Goal: Download file/media

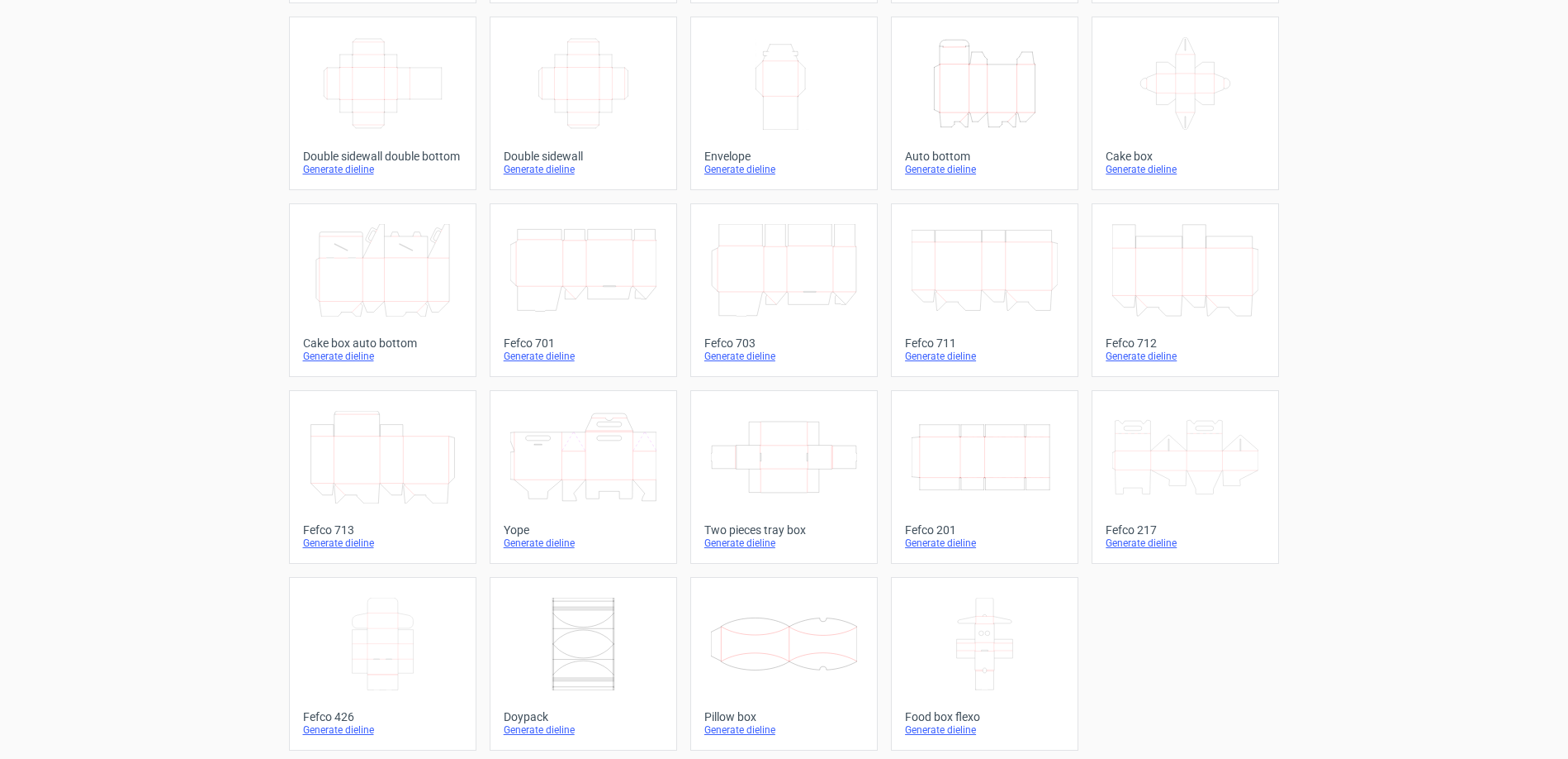
scroll to position [301, 0]
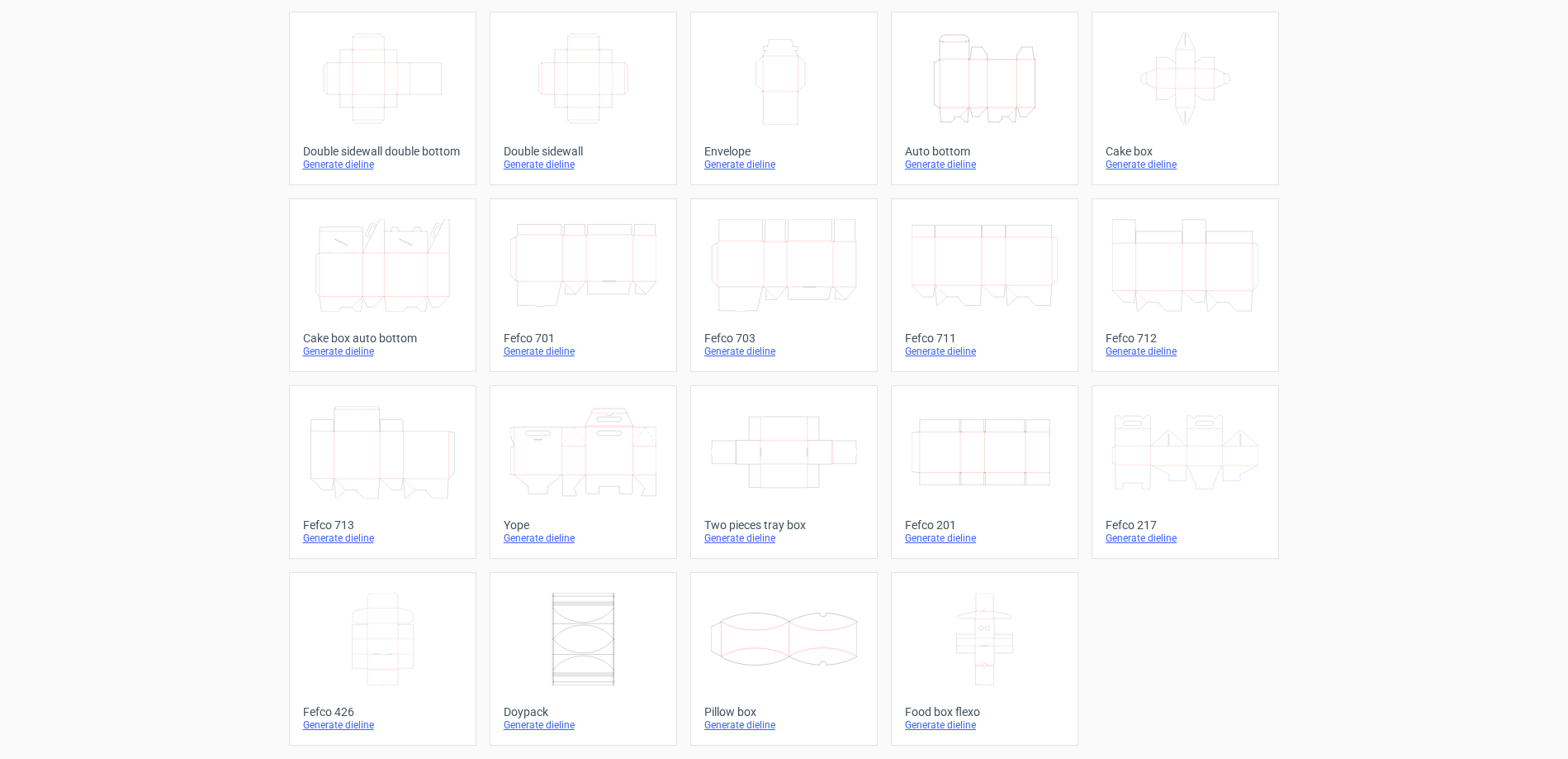
click at [365, 661] on icon at bounding box center [382, 638] width 146 height 92
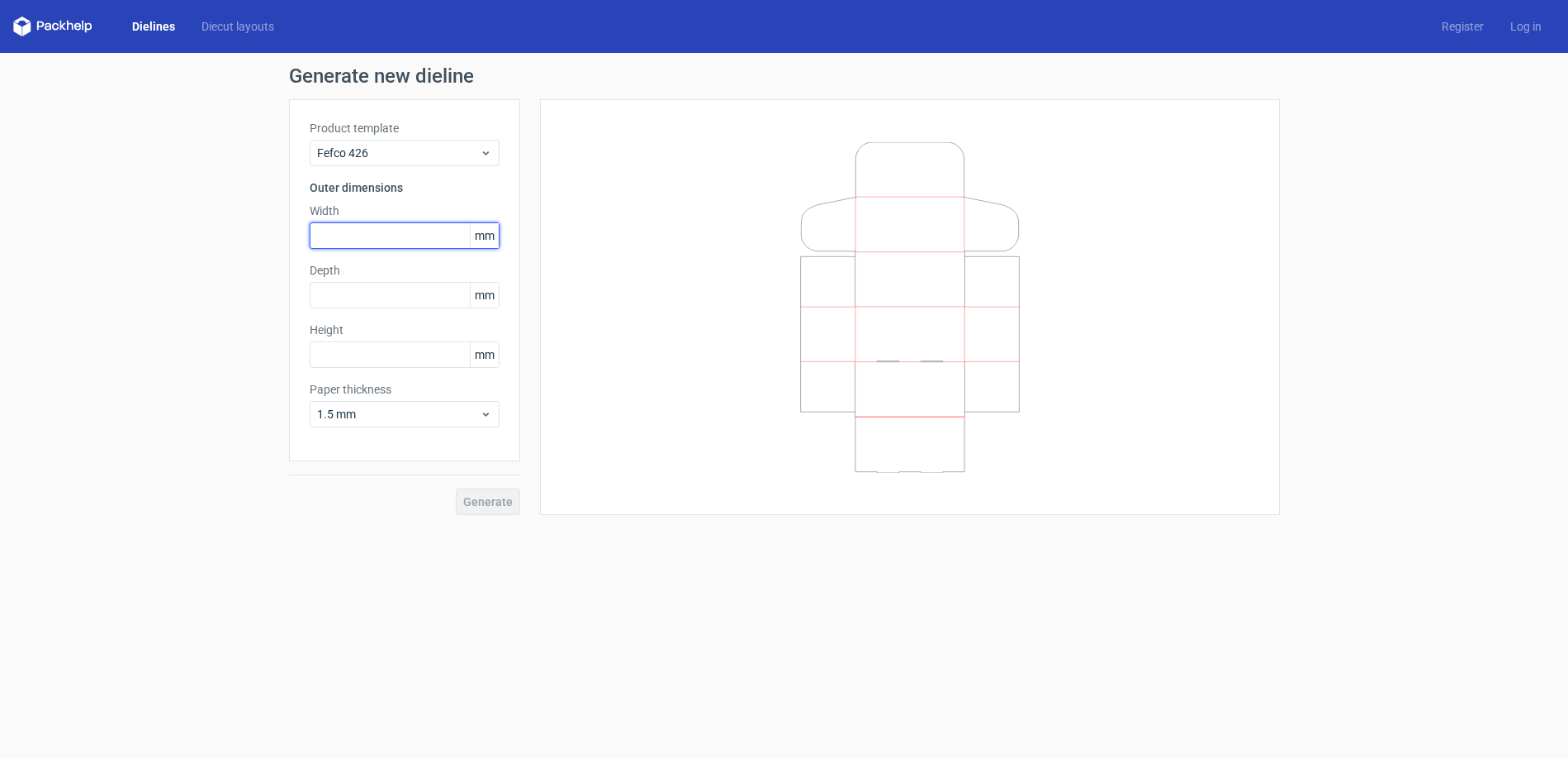
click at [417, 236] on input "text" at bounding box center [404, 235] width 190 height 26
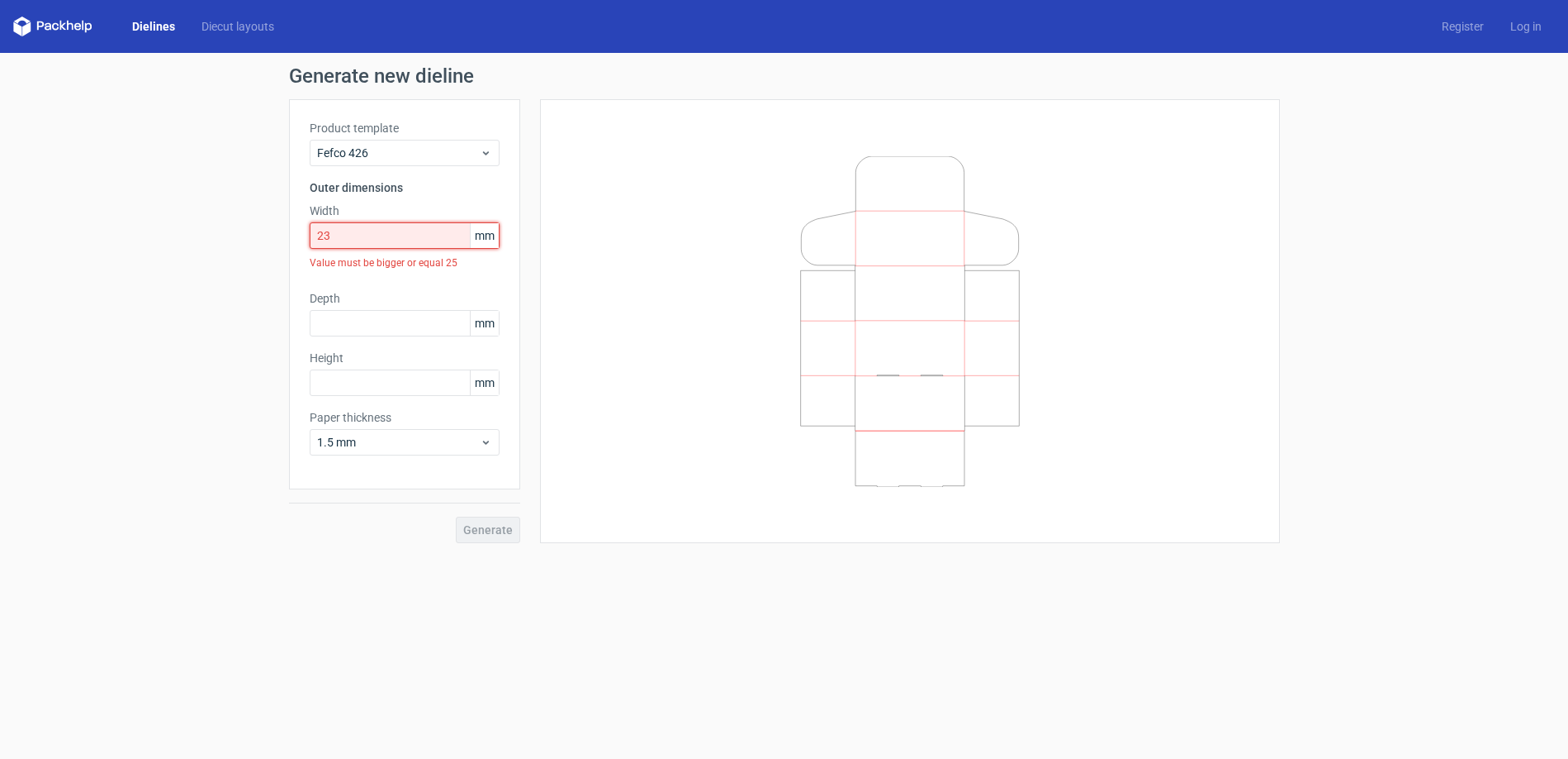
click at [393, 233] on input "23" at bounding box center [404, 235] width 190 height 26
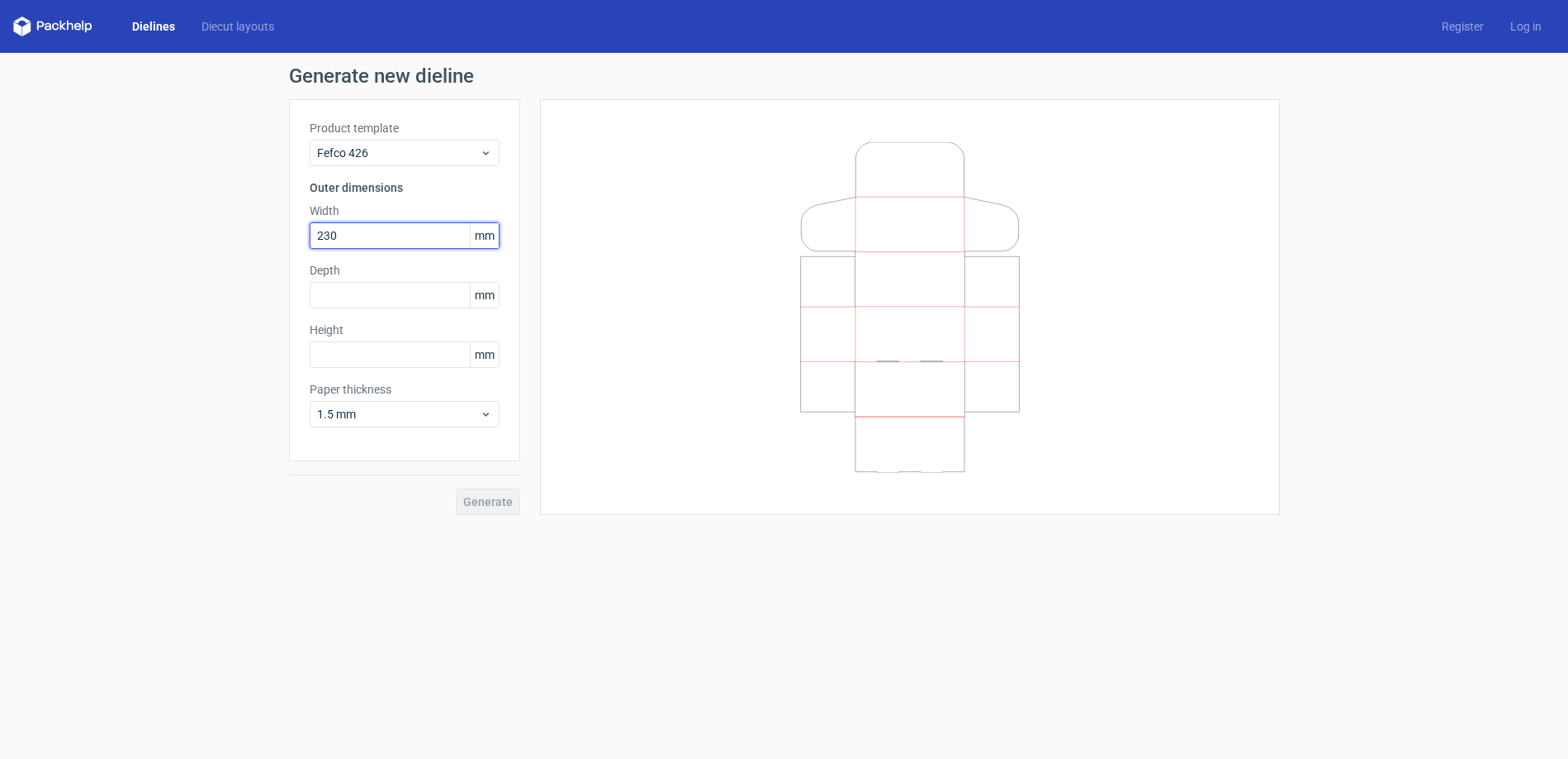
type input "230"
click at [939, 205] on icon at bounding box center [909, 307] width 495 height 331
click at [342, 291] on input "text" at bounding box center [404, 295] width 190 height 26
type input "330"
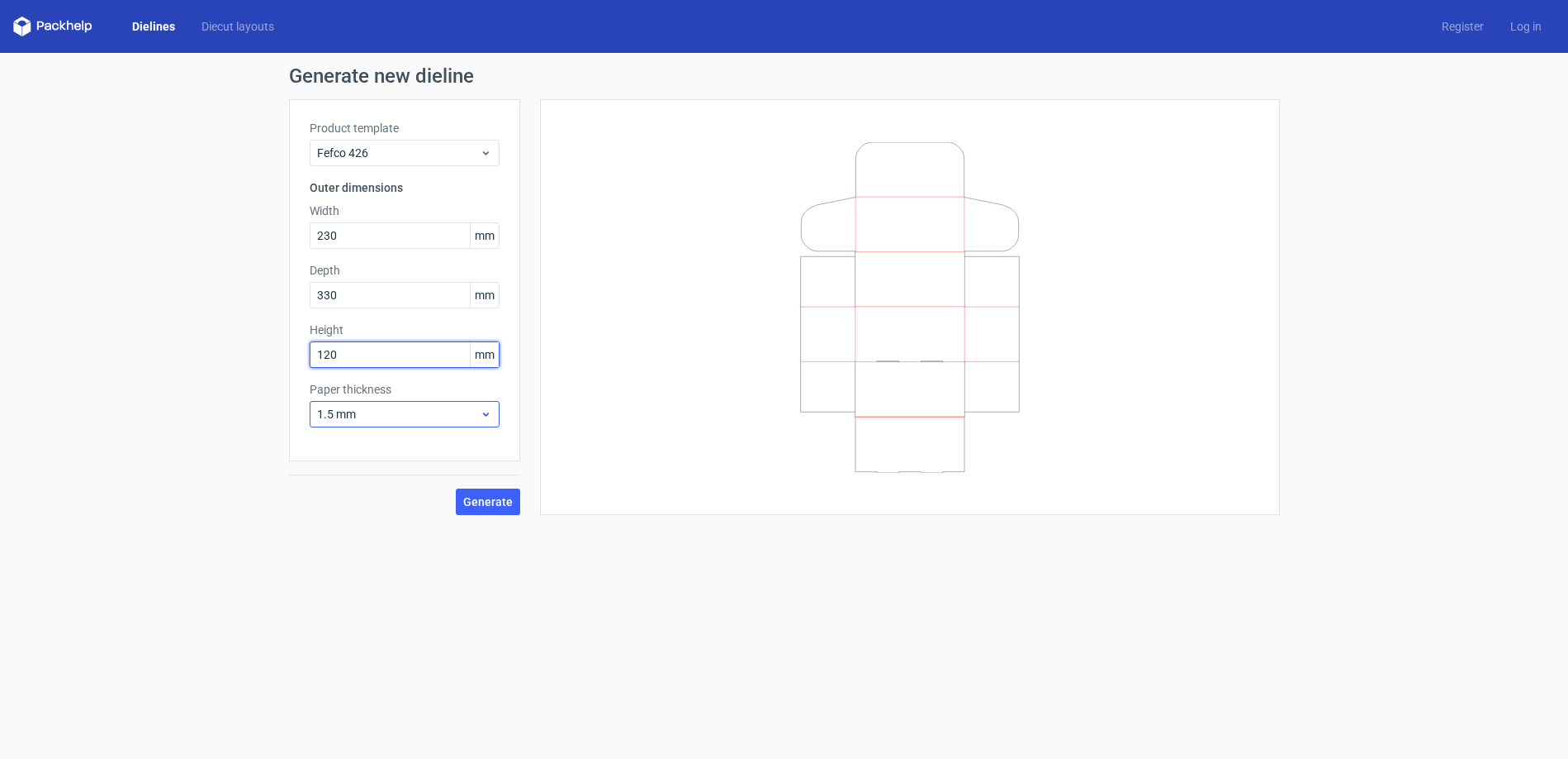
type input "120"
click at [421, 420] on span "1.5 mm" at bounding box center [399, 413] width 163 height 17
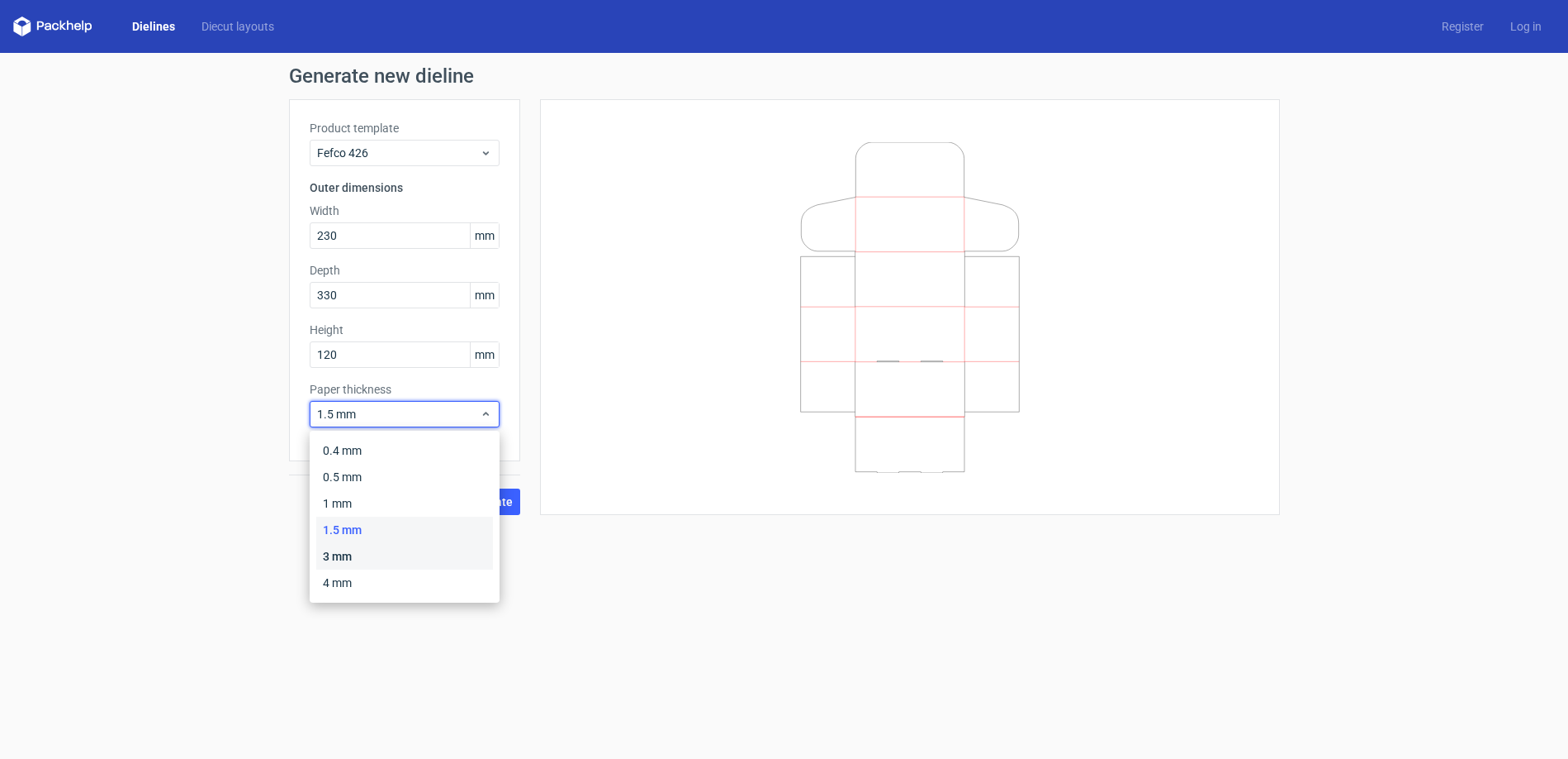
click at [386, 559] on div "3 mm" at bounding box center [405, 556] width 177 height 26
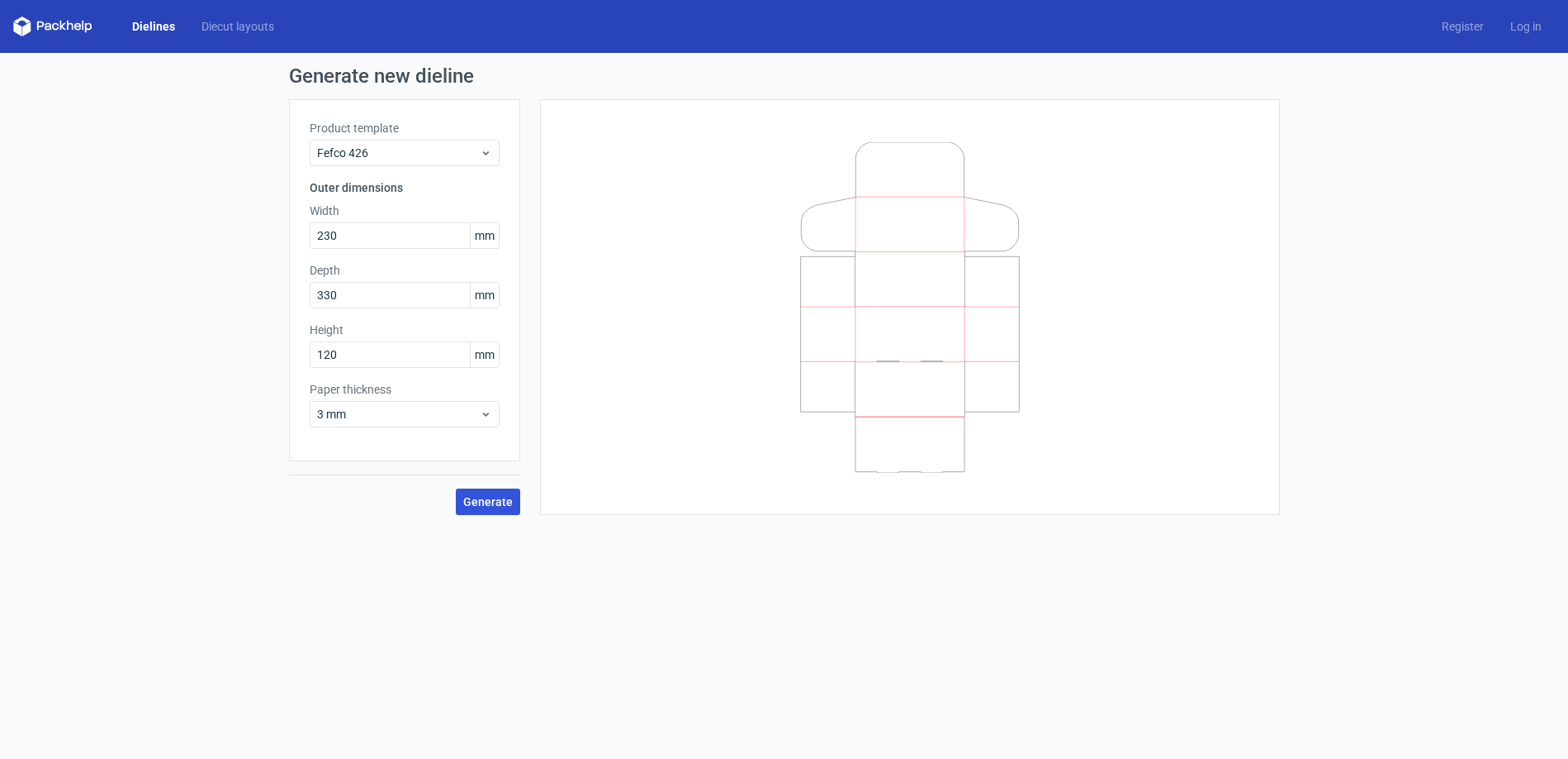
click at [481, 499] on span "Generate" at bounding box center [488, 501] width 50 height 11
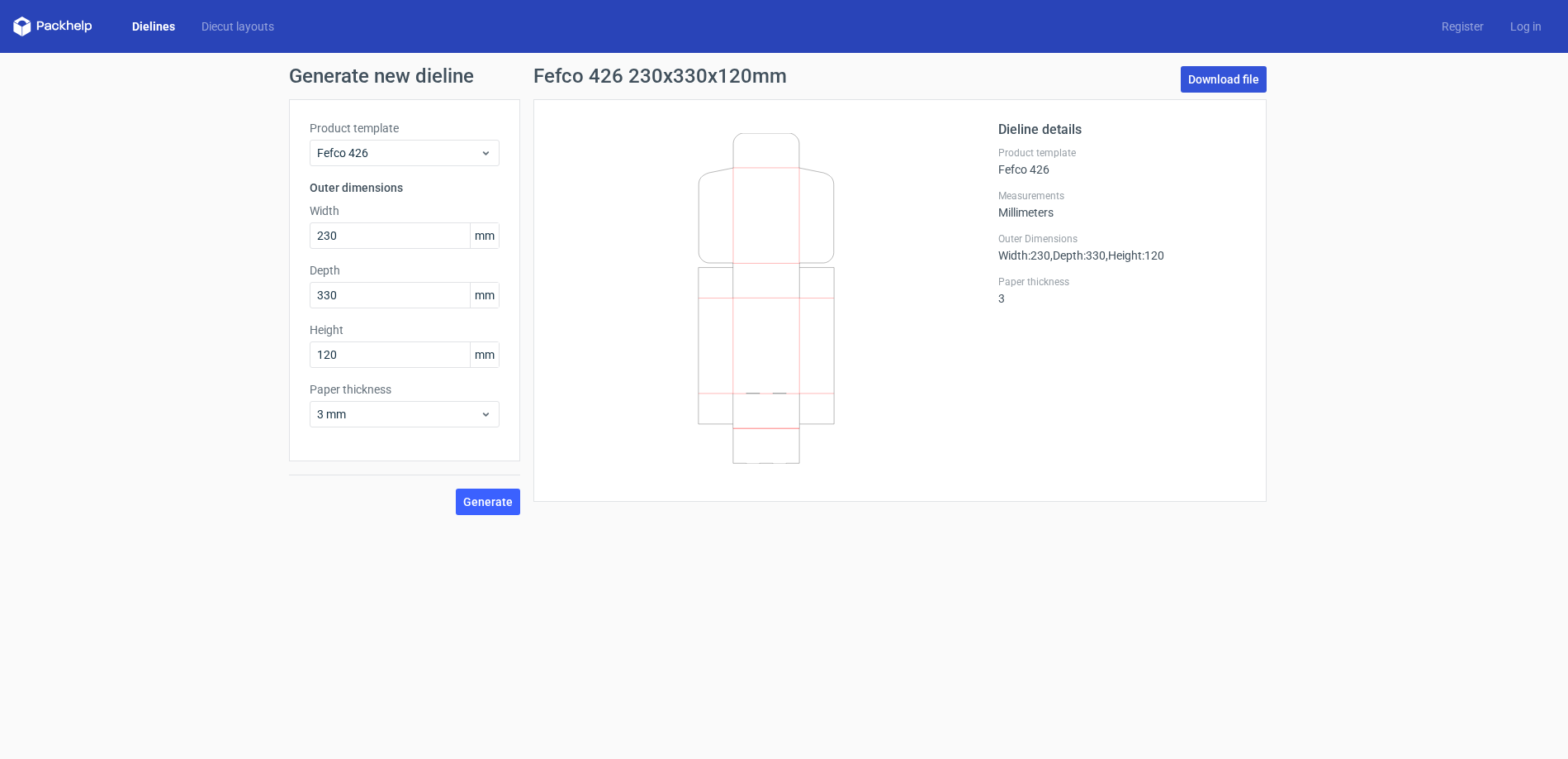
click at [1221, 72] on link "Download file" at bounding box center [1224, 79] width 86 height 26
